Goal: Task Accomplishment & Management: Use online tool/utility

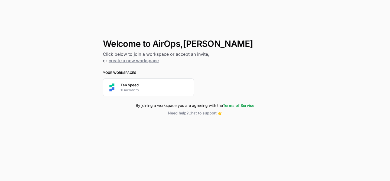
click at [137, 89] on p "11 members" at bounding box center [129, 90] width 18 height 5
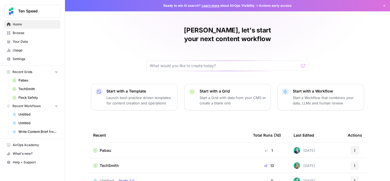
click at [54, 72] on icon "button" at bounding box center [56, 72] width 4 height 4
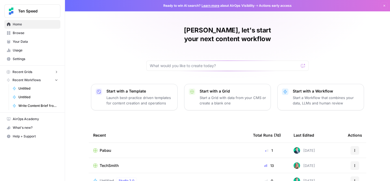
click at [55, 80] on icon "button" at bounding box center [56, 80] width 4 height 4
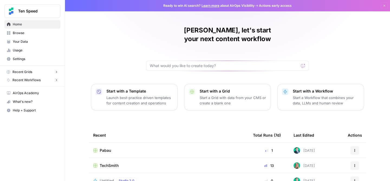
click at [53, 72] on button "Recent Grids" at bounding box center [32, 72] width 56 height 8
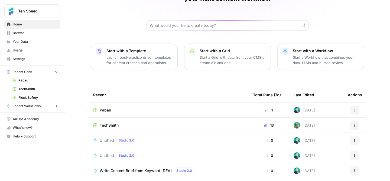
scroll to position [68, 0]
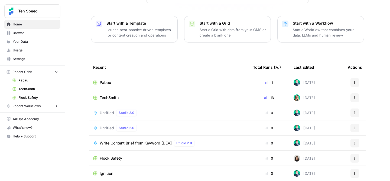
click at [44, 33] on span "Browse" at bounding box center [35, 33] width 45 height 5
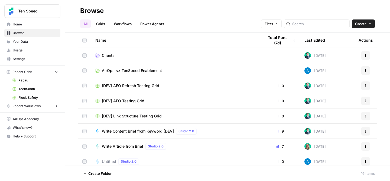
click at [97, 55] on icon at bounding box center [97, 56] width 3 height 2
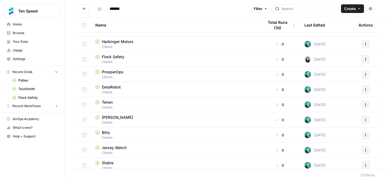
scroll to position [78, 0]
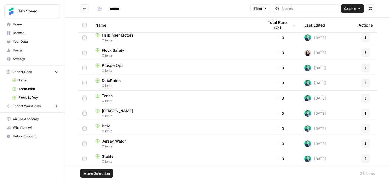
click at [87, 98] on td at bounding box center [84, 98] width 13 height 15
click at [368, 96] on button "Actions" at bounding box center [365, 98] width 9 height 9
click at [190, 97] on div "Tenon" at bounding box center [175, 95] width 160 height 5
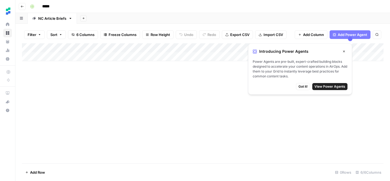
click at [342, 53] on button "Close" at bounding box center [343, 51] width 7 height 7
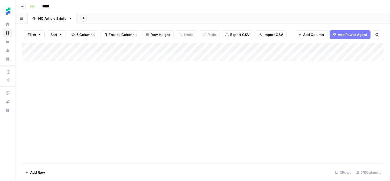
click at [22, 21] on button "button" at bounding box center [21, 18] width 12 height 11
click at [82, 20] on button "Add Sheet" at bounding box center [83, 18] width 6 height 6
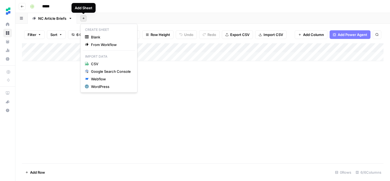
click at [82, 20] on button "Add Sheet" at bounding box center [83, 18] width 6 height 6
